Goal: Transaction & Acquisition: Obtain resource

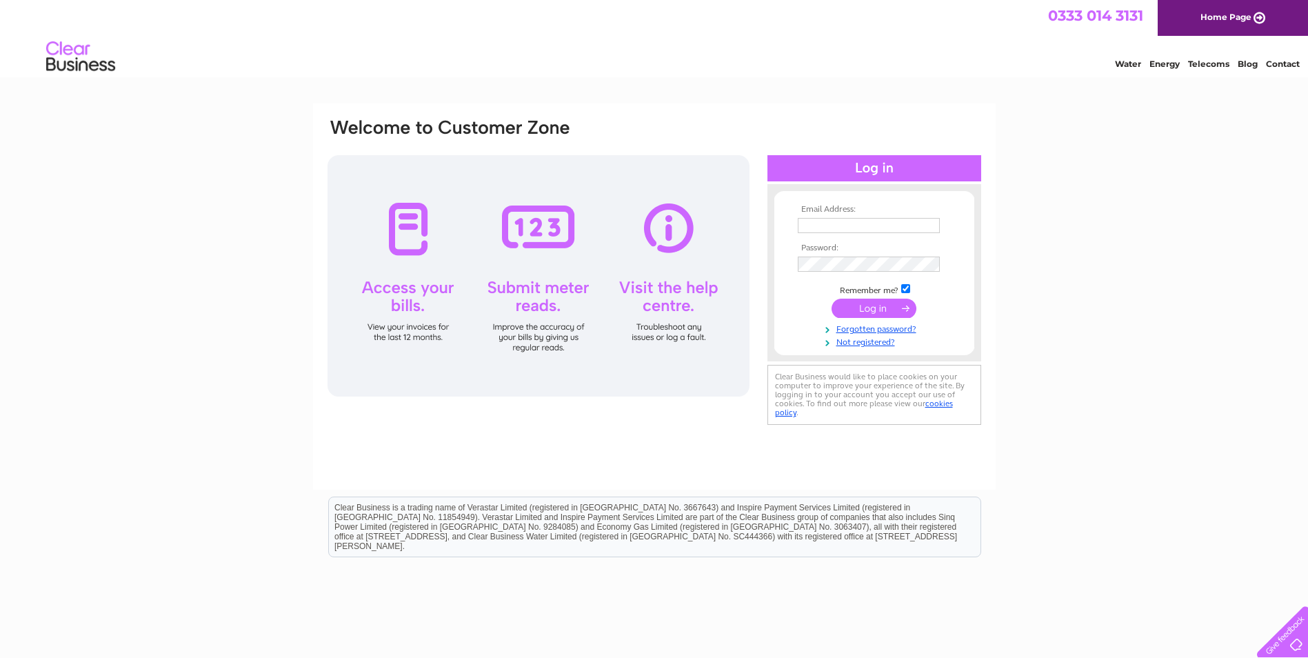
type input "accounts@fergusonmarine.com"
click at [871, 306] on input "submit" at bounding box center [874, 308] width 85 height 19
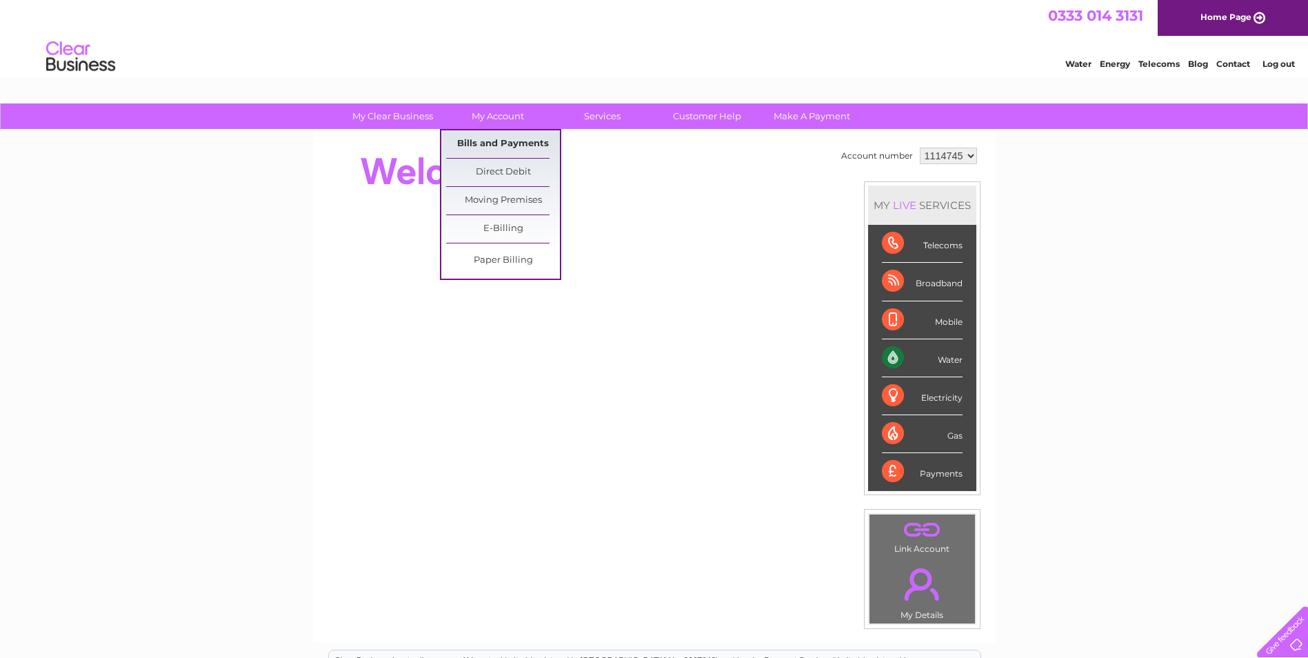
click at [500, 141] on link "Bills and Payments" at bounding box center [503, 144] width 114 height 28
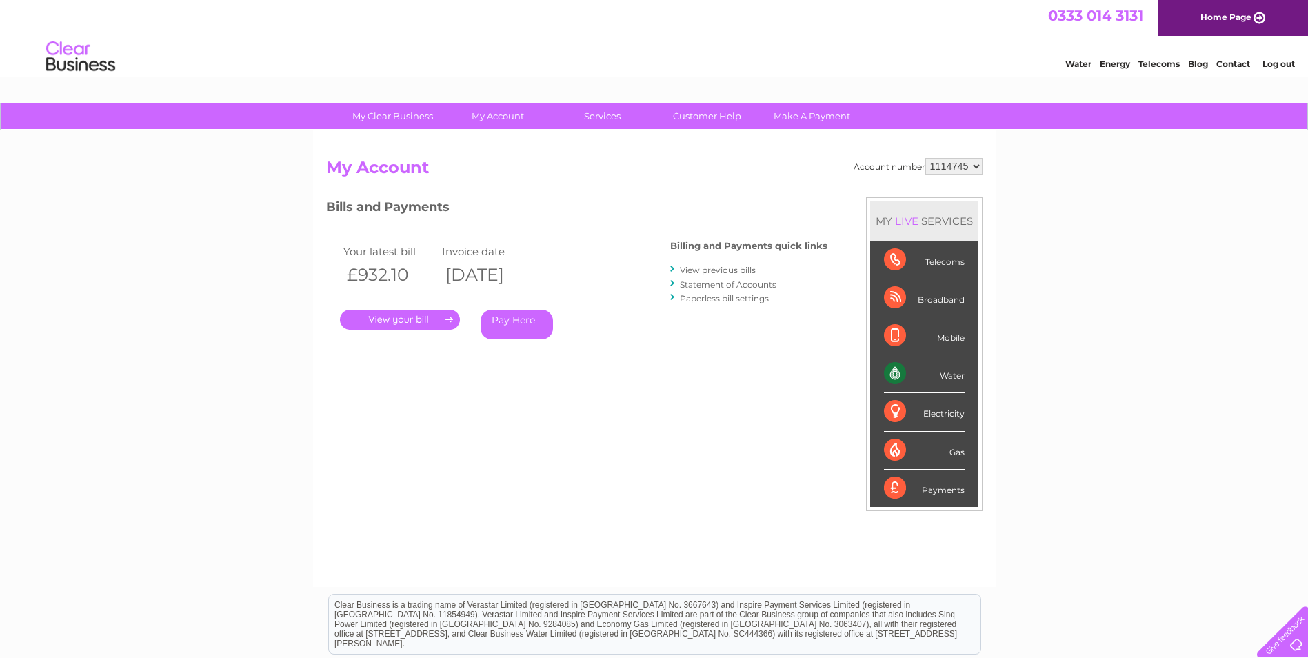
click at [438, 313] on link "." at bounding box center [400, 320] width 120 height 20
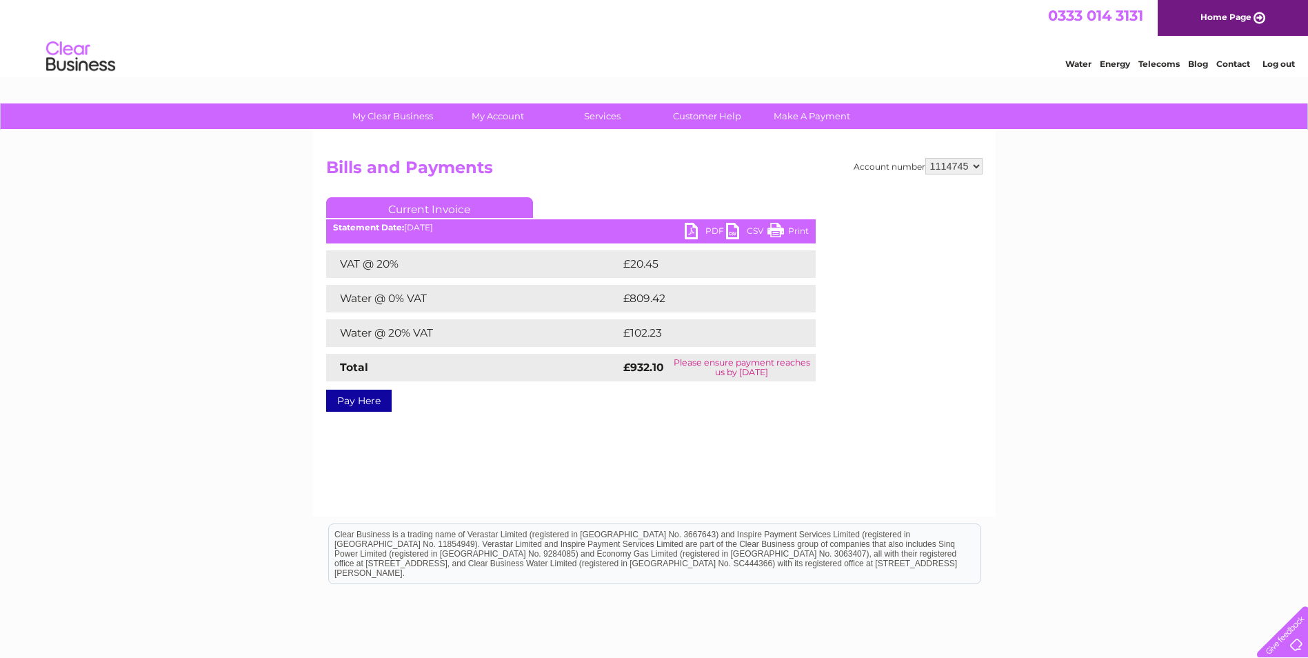
click at [714, 228] on link "PDF" at bounding box center [705, 233] width 41 height 20
